Goal: Task Accomplishment & Management: Manage account settings

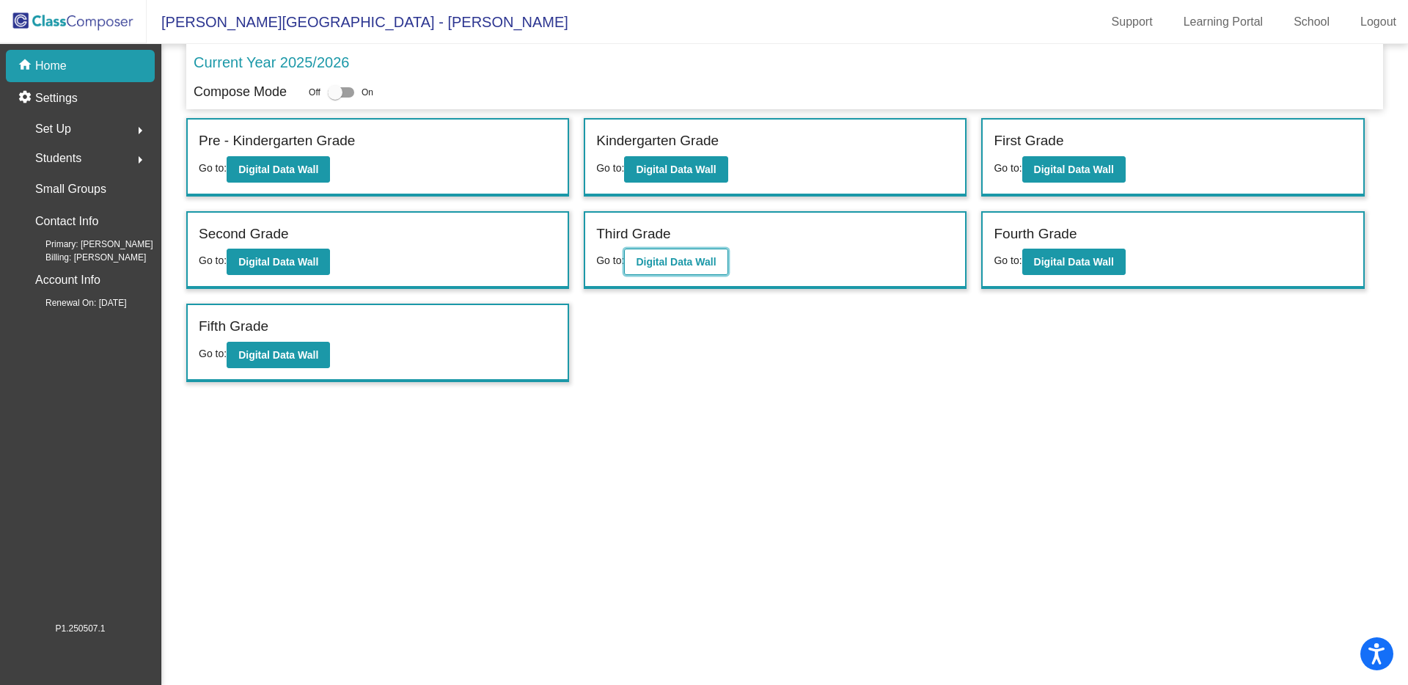
click at [697, 262] on b "Digital Data Wall" at bounding box center [676, 262] width 80 height 12
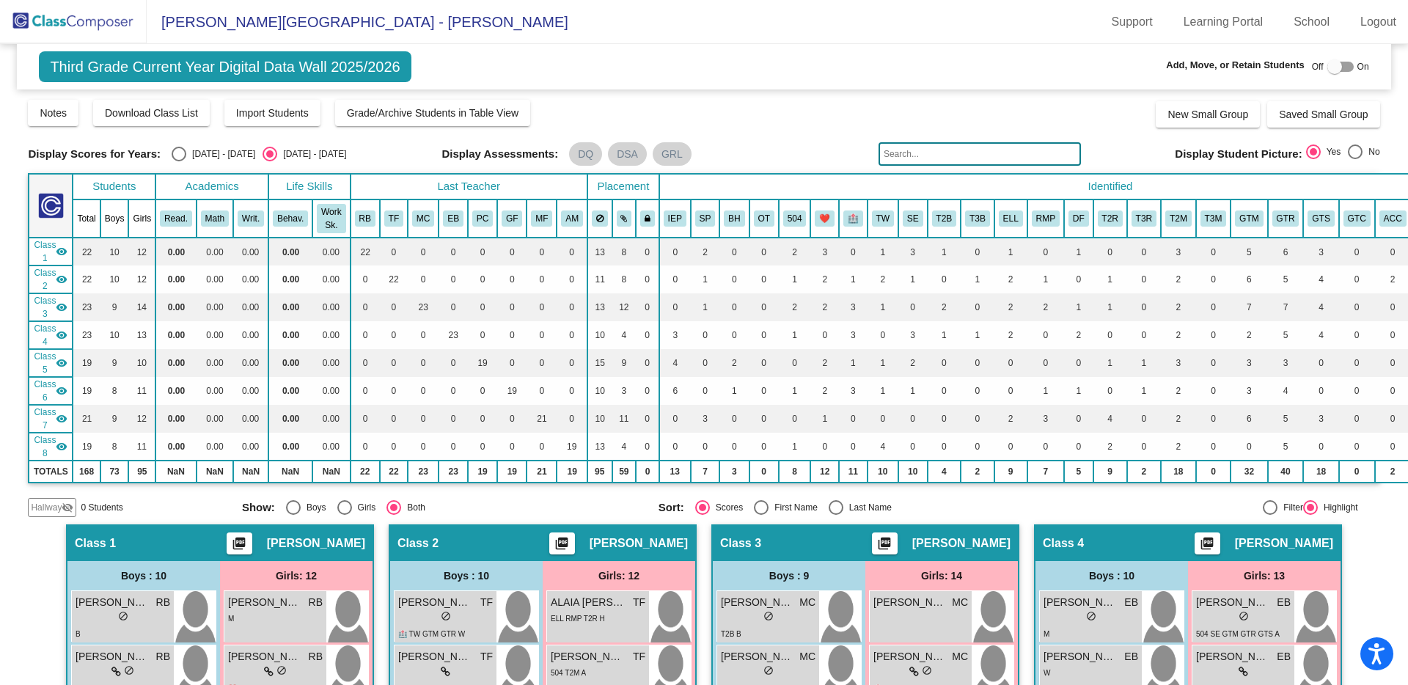
click at [45, 23] on img at bounding box center [73, 21] width 147 height 43
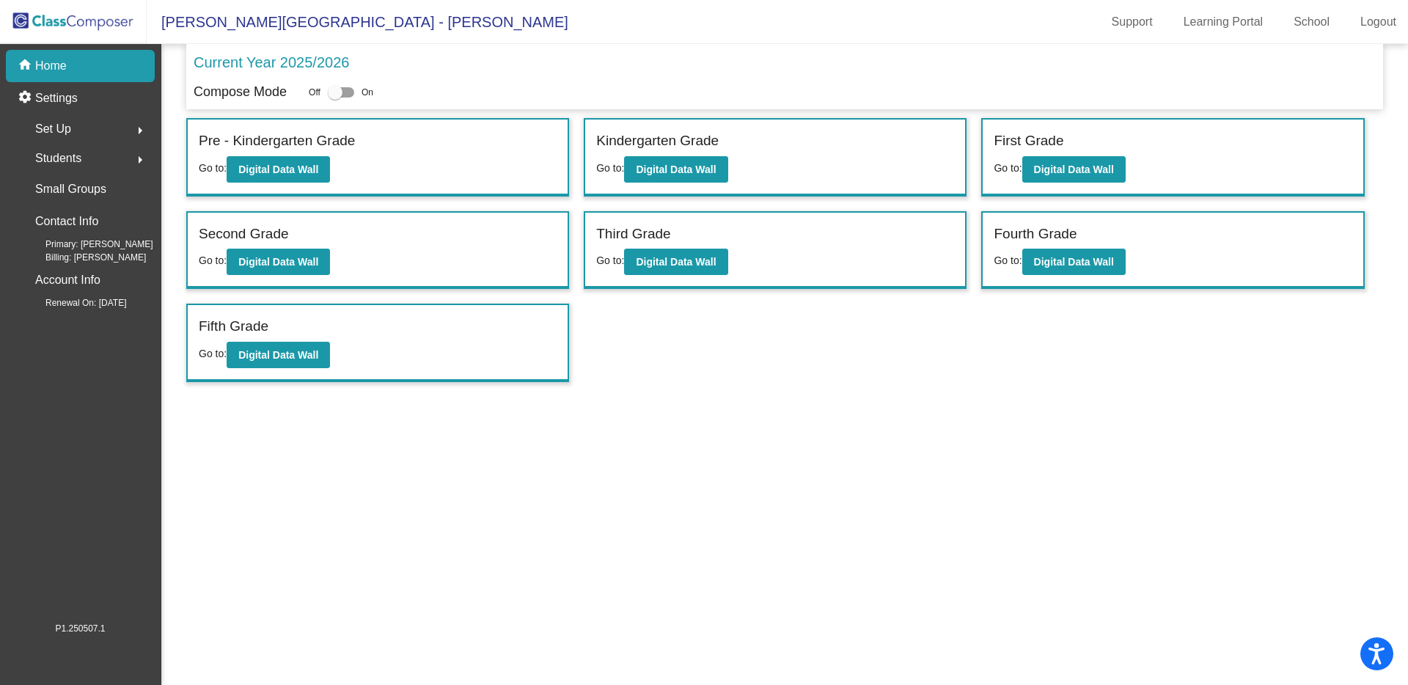
click at [102, 125] on div "Set Up arrow_right" at bounding box center [85, 128] width 140 height 29
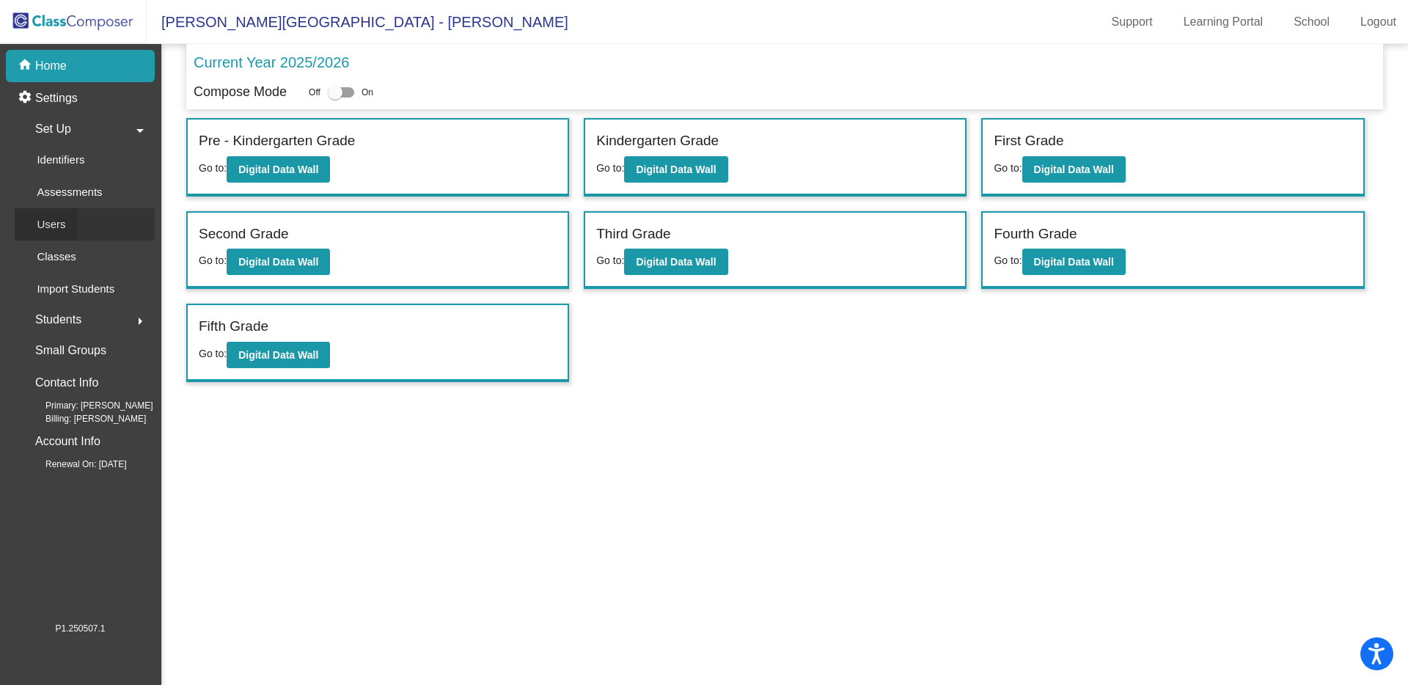
click at [87, 226] on link "Users" at bounding box center [85, 224] width 140 height 32
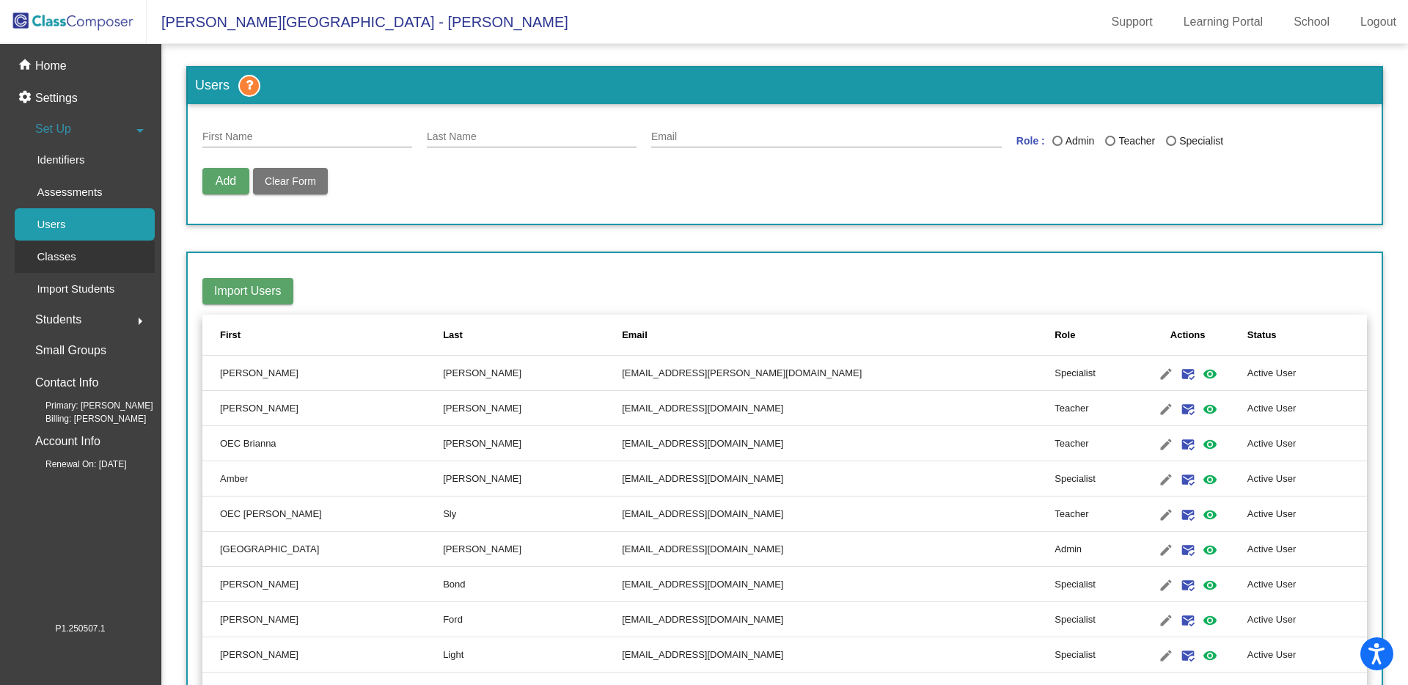
click at [86, 256] on div "Classes" at bounding box center [51, 257] width 73 height 32
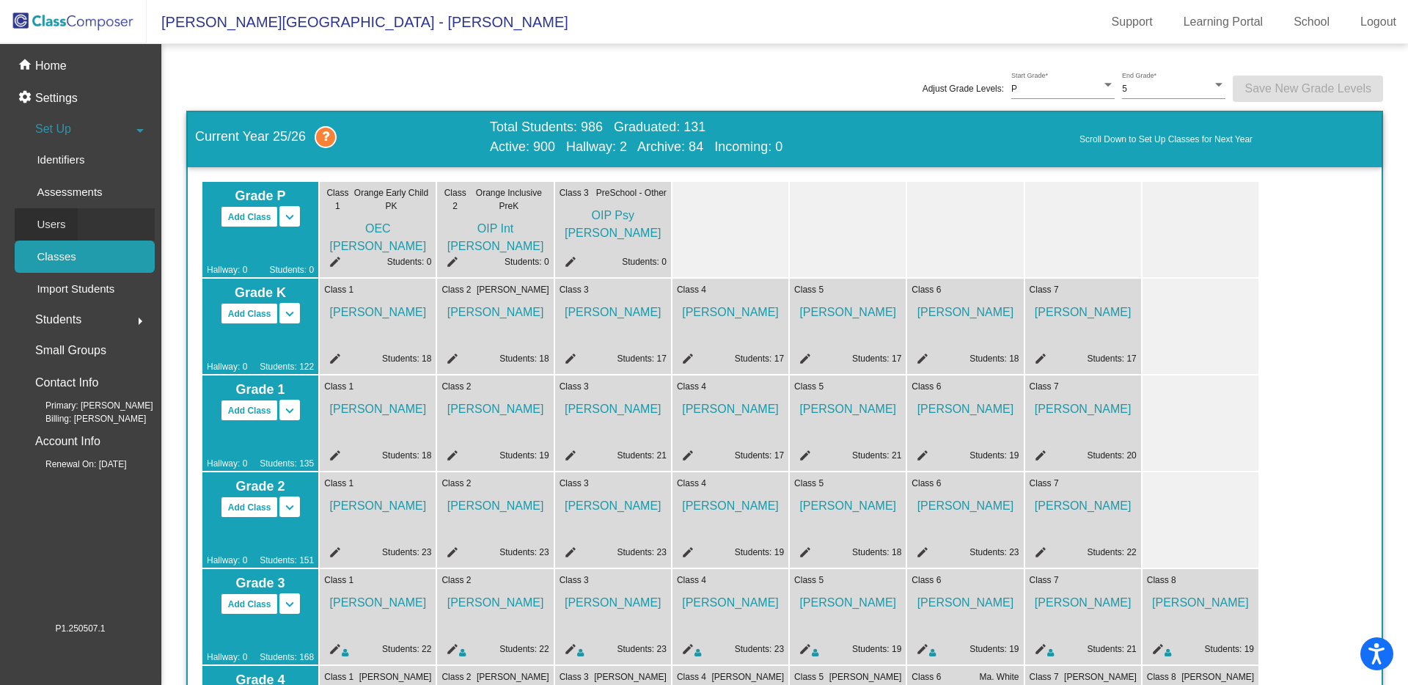
click at [87, 227] on link "Users" at bounding box center [85, 224] width 140 height 32
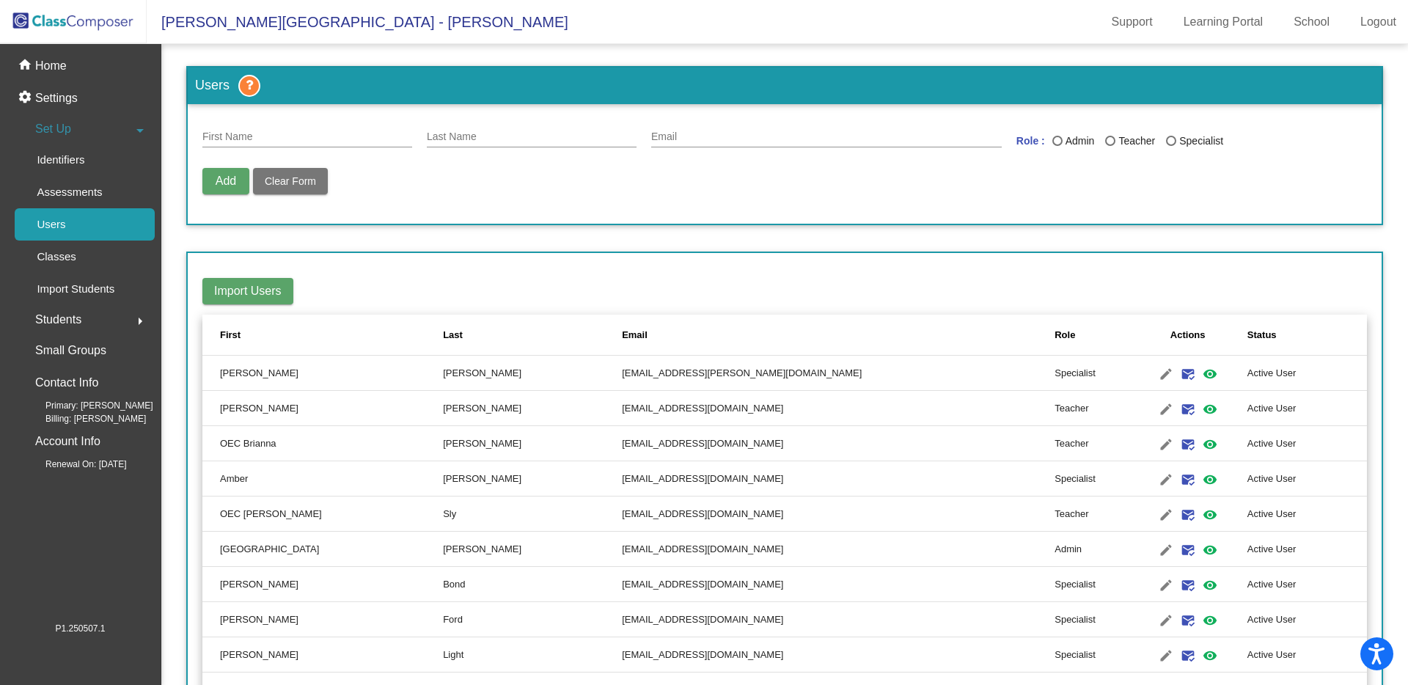
click at [443, 335] on div "Last" at bounding box center [453, 335] width 20 height 15
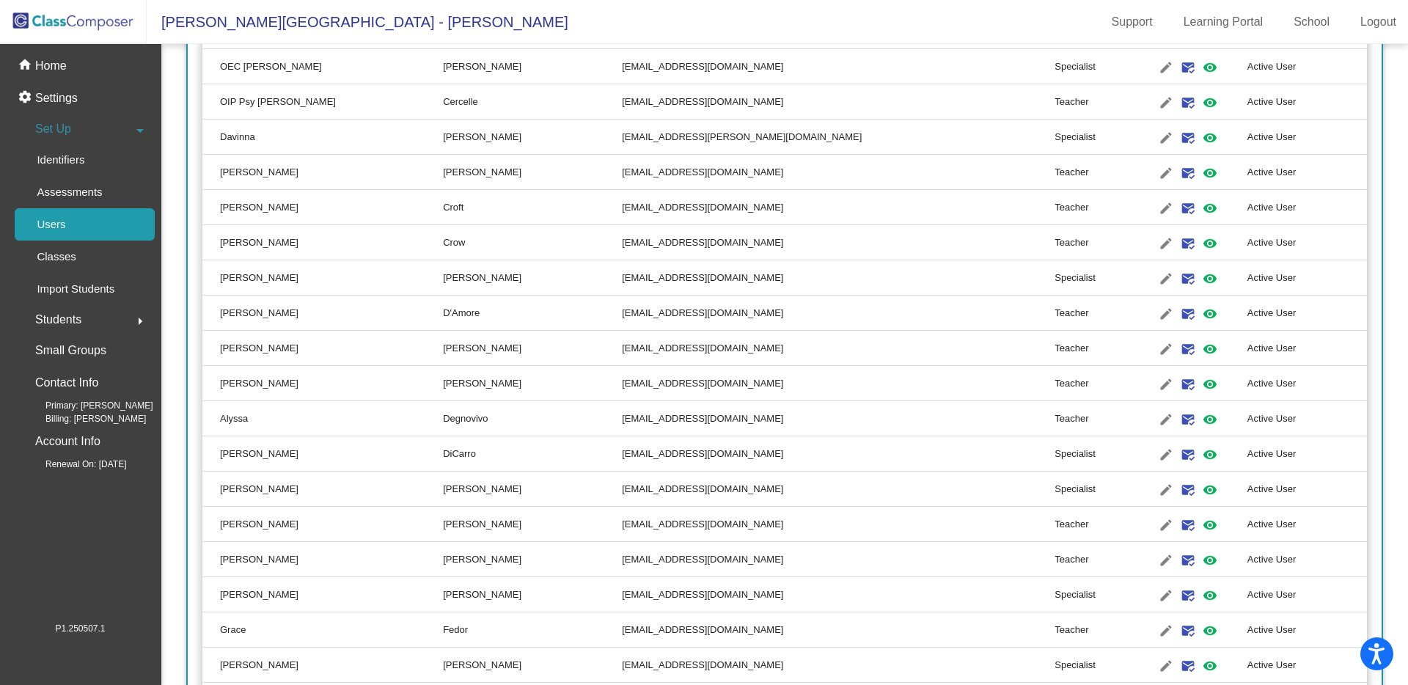
scroll to position [1075, 0]
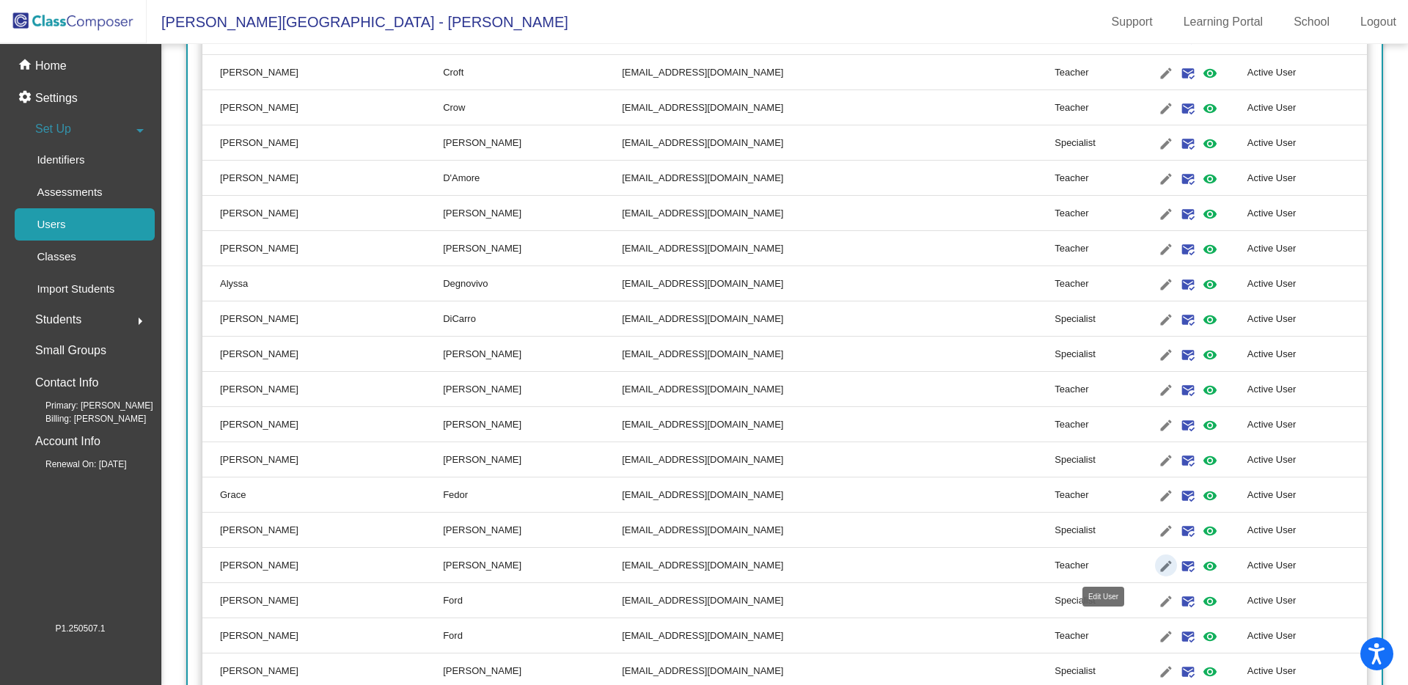
click at [1157, 565] on mat-icon "edit" at bounding box center [1166, 566] width 18 height 18
type input "[PERSON_NAME]"
type input "[EMAIL_ADDRESS][DOMAIN_NAME]"
radio input "true"
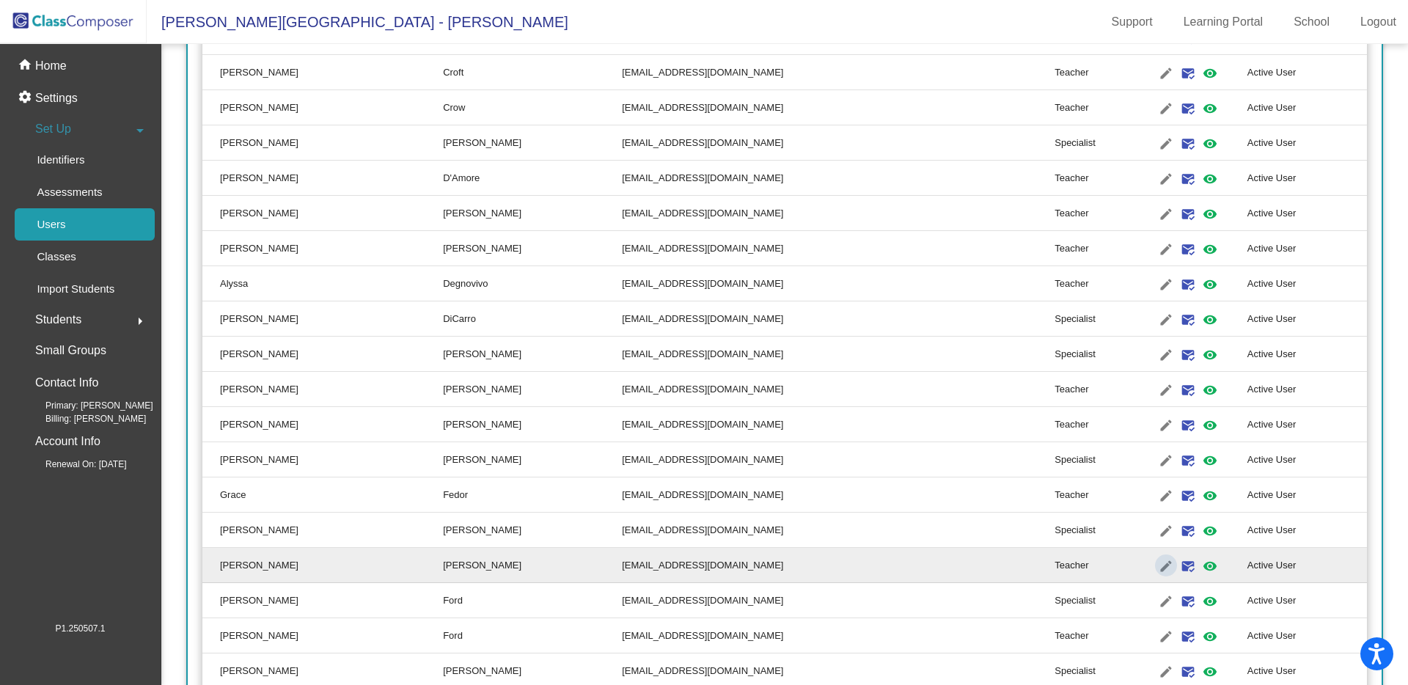
scroll to position [0, 0]
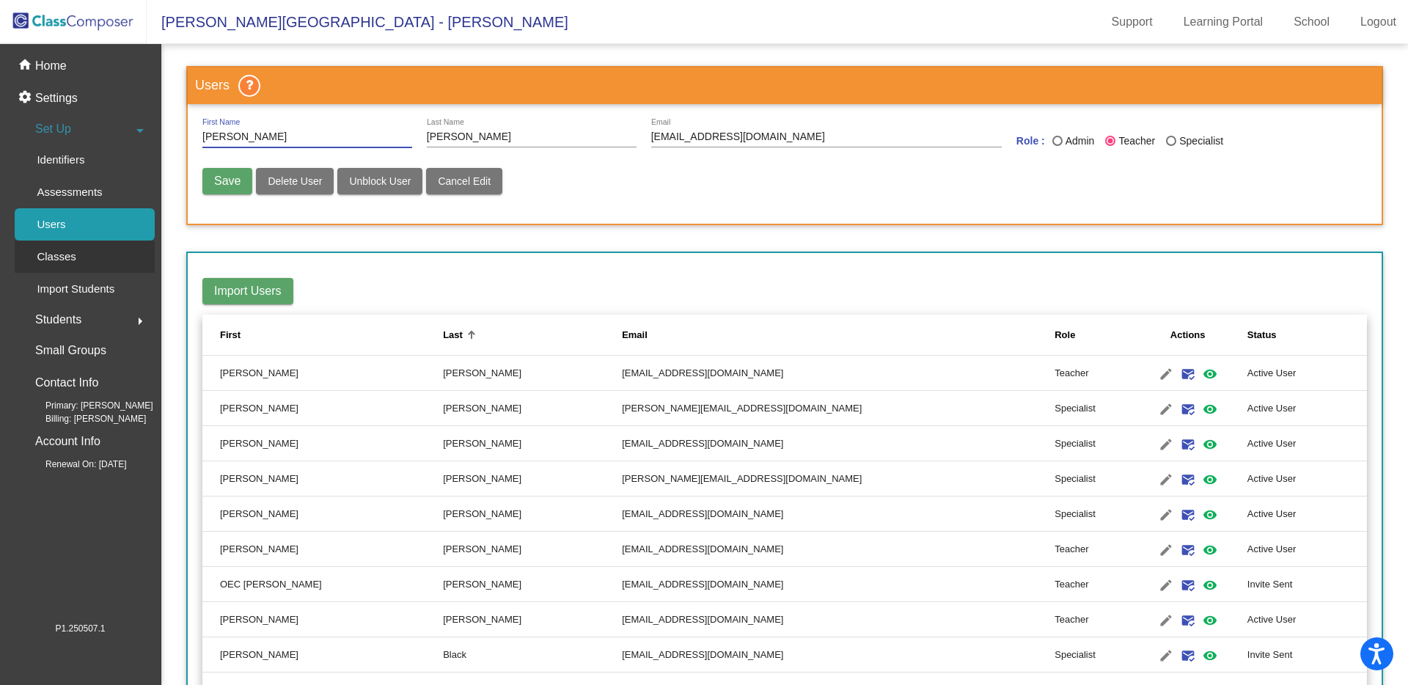
click at [88, 265] on link "Classes" at bounding box center [85, 257] width 140 height 32
